Goal: Information Seeking & Learning: Learn about a topic

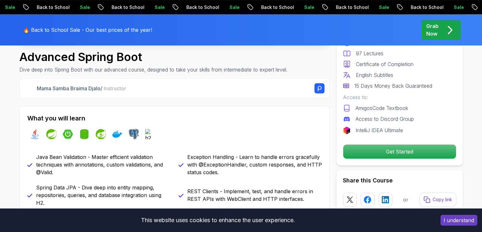
scroll to position [230, 0]
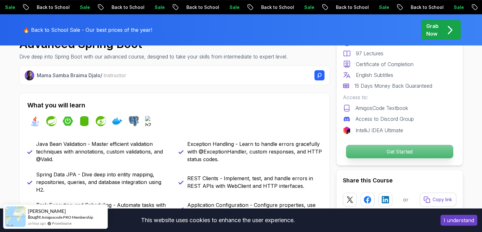
click at [365, 151] on p "Get Started" at bounding box center [399, 151] width 107 height 13
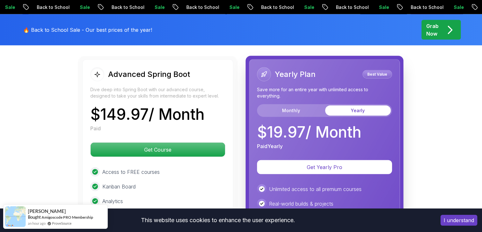
scroll to position [1437, 0]
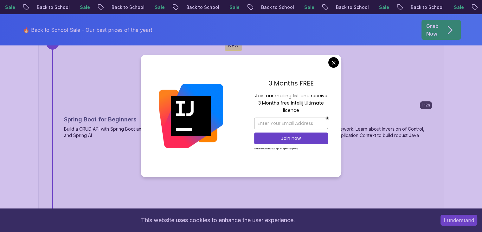
scroll to position [2399, 0]
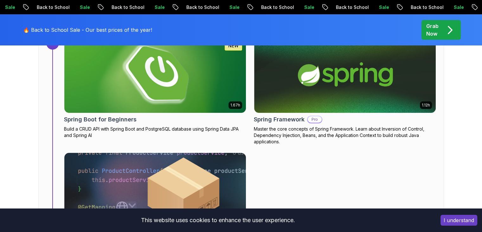
click at [333, 65] on body "Sale Back to School Sale Back to School Sale Back to School Sale Back to School…" at bounding box center [241, 163] width 482 height 5124
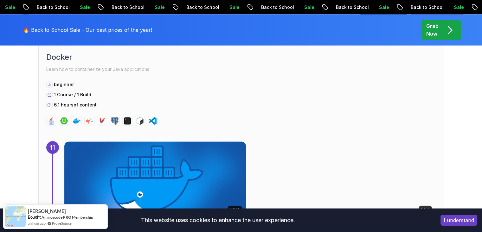
scroll to position [2940, 0]
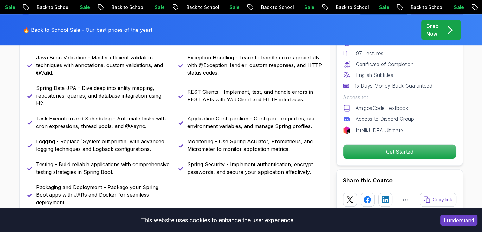
scroll to position [318, 0]
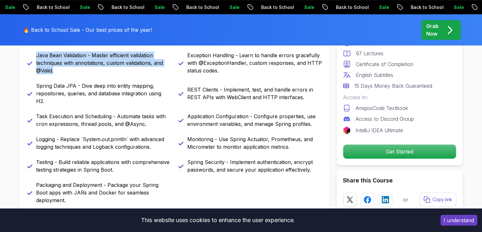
drag, startPoint x: 35, startPoint y: 54, endPoint x: 58, endPoint y: 76, distance: 32.5
click at [58, 76] on div "Java Bean Validation - Master efficient validation techniques with annotations,…" at bounding box center [174, 127] width 295 height 152
copy p "Java Bean Validation - Master efficient validation techniques with annotations,…"
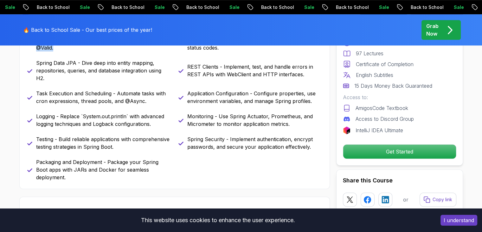
scroll to position [341, 0]
click at [207, 163] on div "Java Bean Validation - Master efficient validation techniques with annotations,…" at bounding box center [174, 104] width 295 height 152
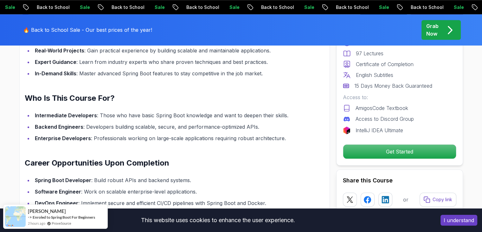
scroll to position [599, 0]
